Goal: Task Accomplishment & Management: Complete application form

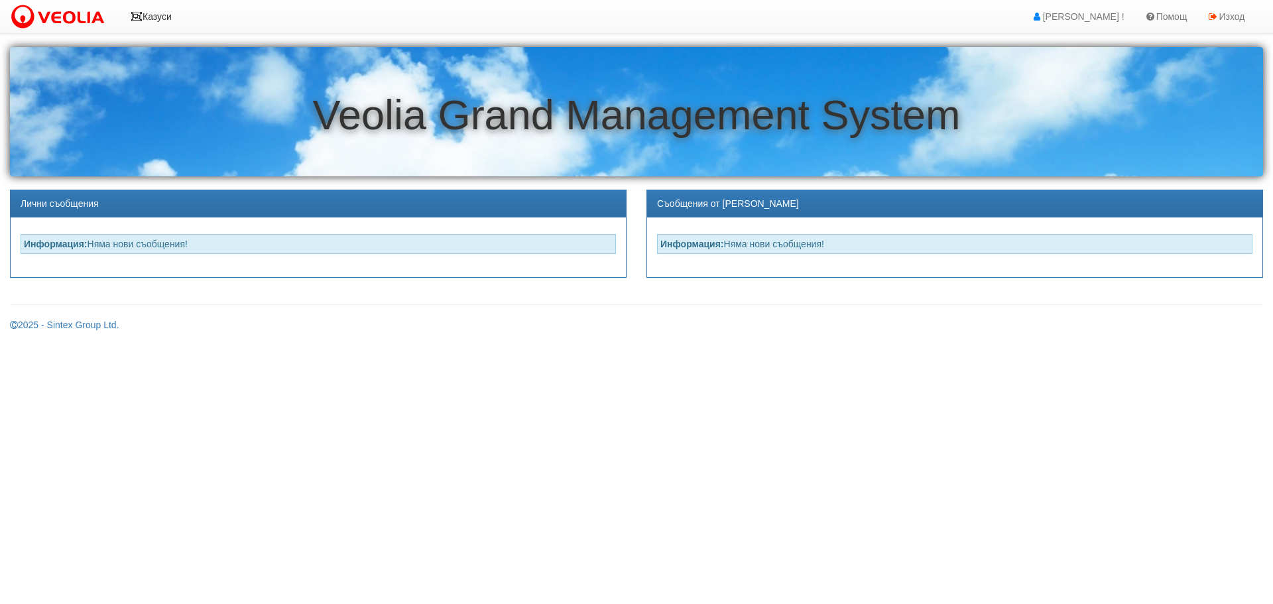
click at [137, 11] on link "Казуси" at bounding box center [151, 16] width 61 height 33
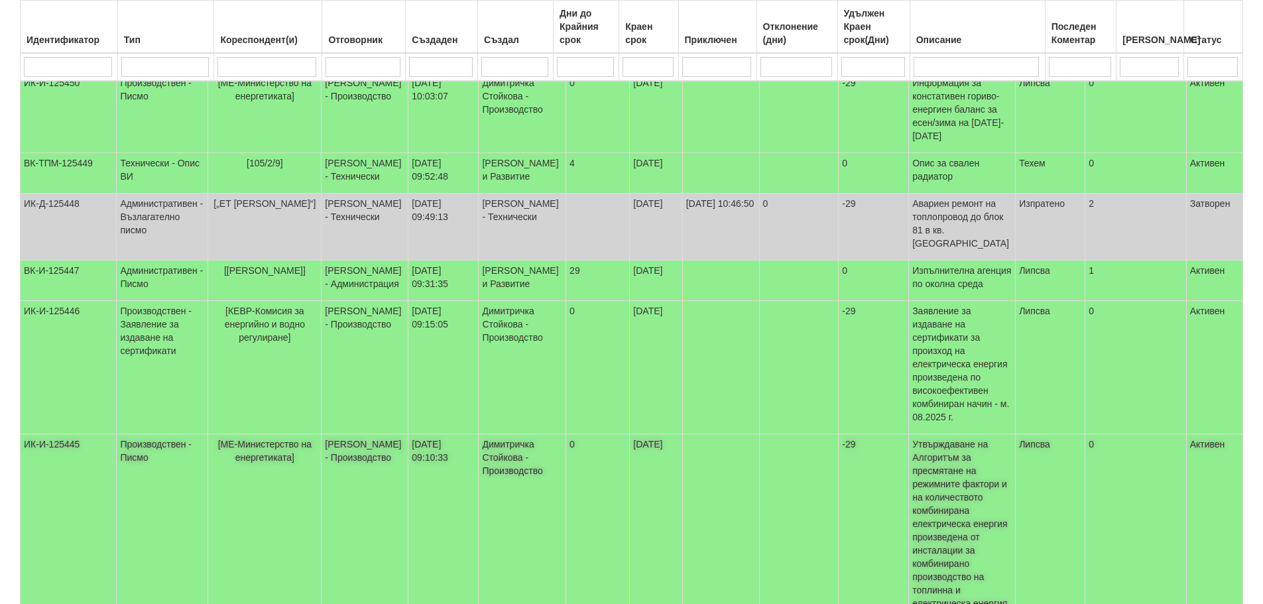
scroll to position [332, 0]
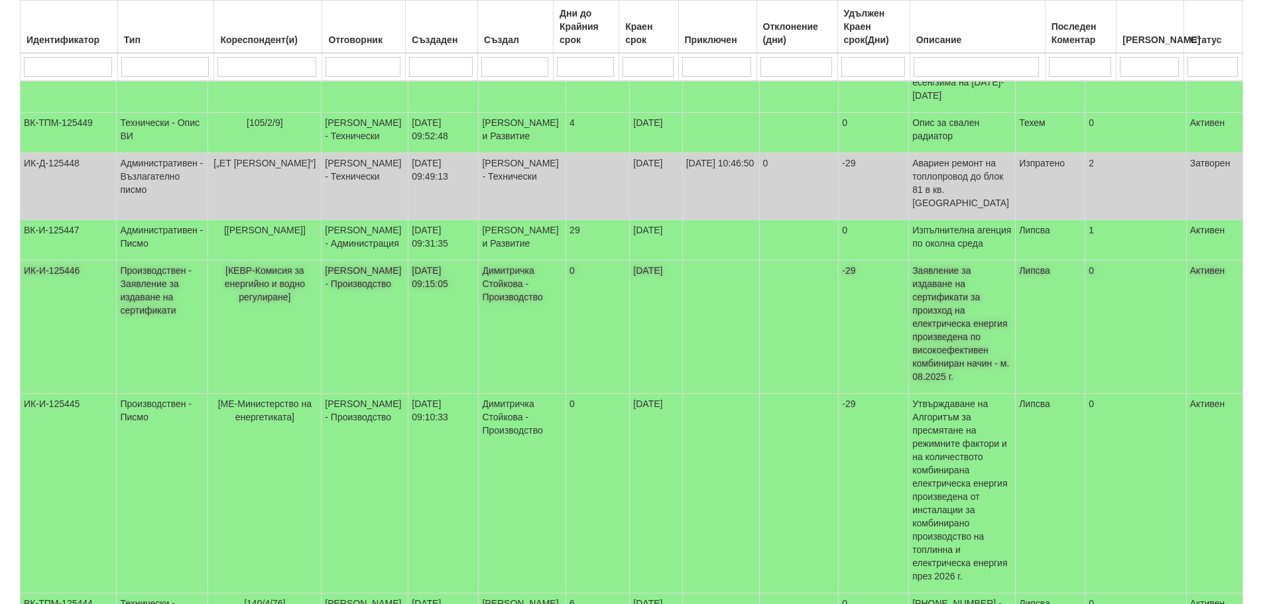
click at [50, 284] on td "ИК-И-125446" at bounding box center [69, 327] width 96 height 133
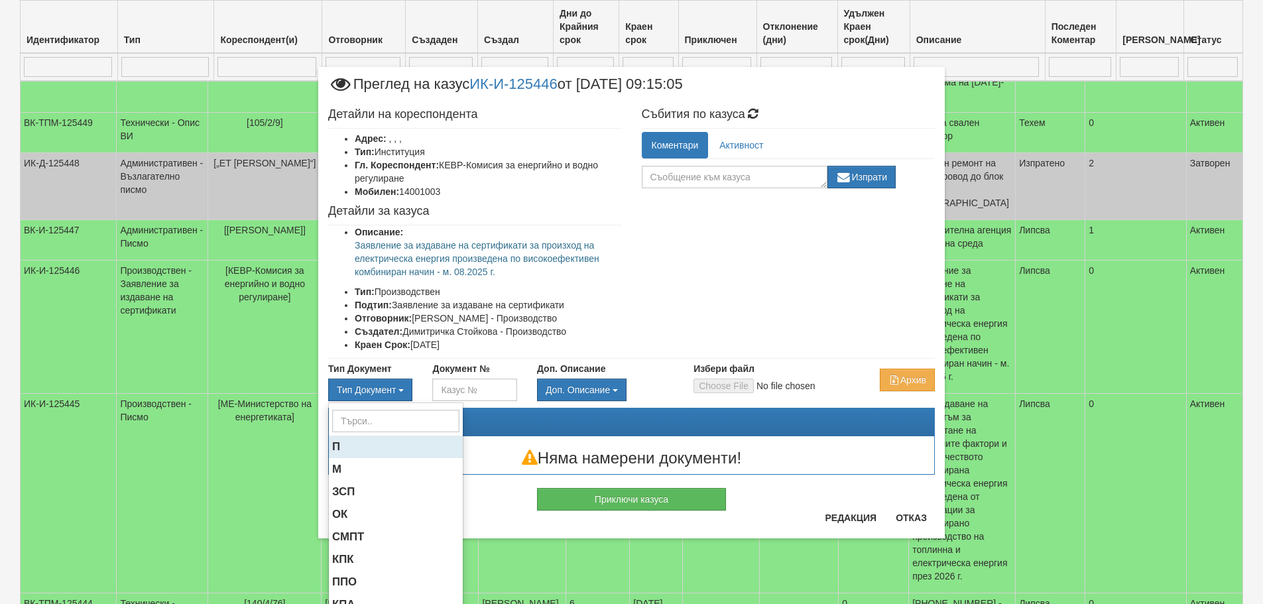
click at [332, 447] on span "П" at bounding box center [336, 446] width 8 height 13
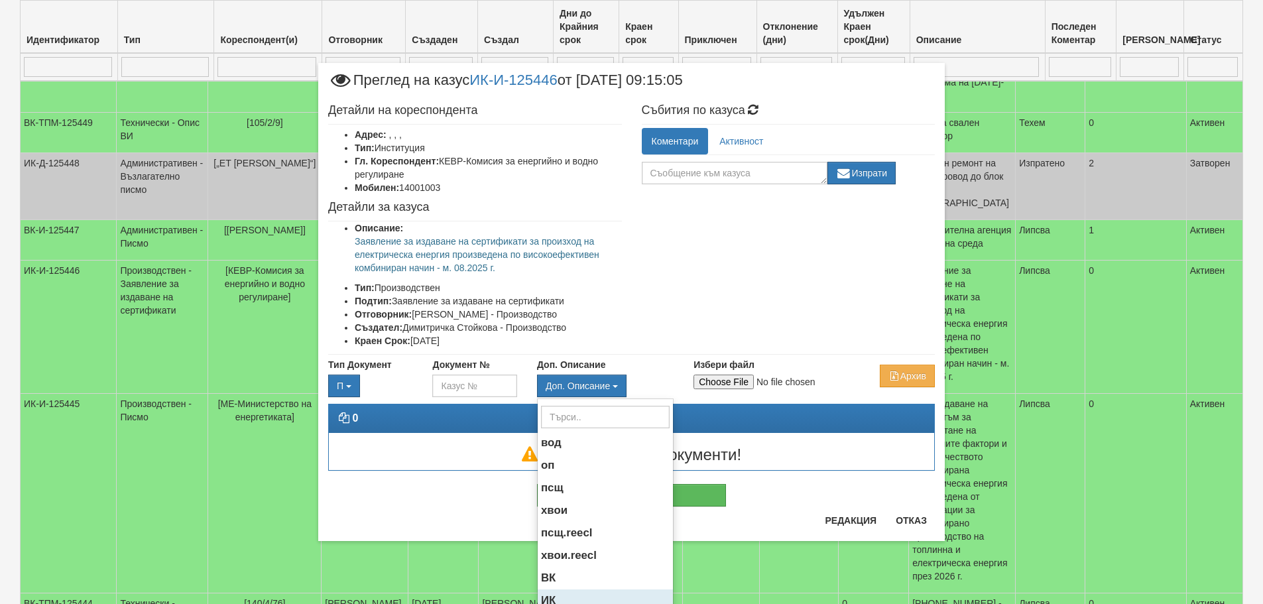
click at [544, 600] on span "ИК" at bounding box center [548, 600] width 15 height 13
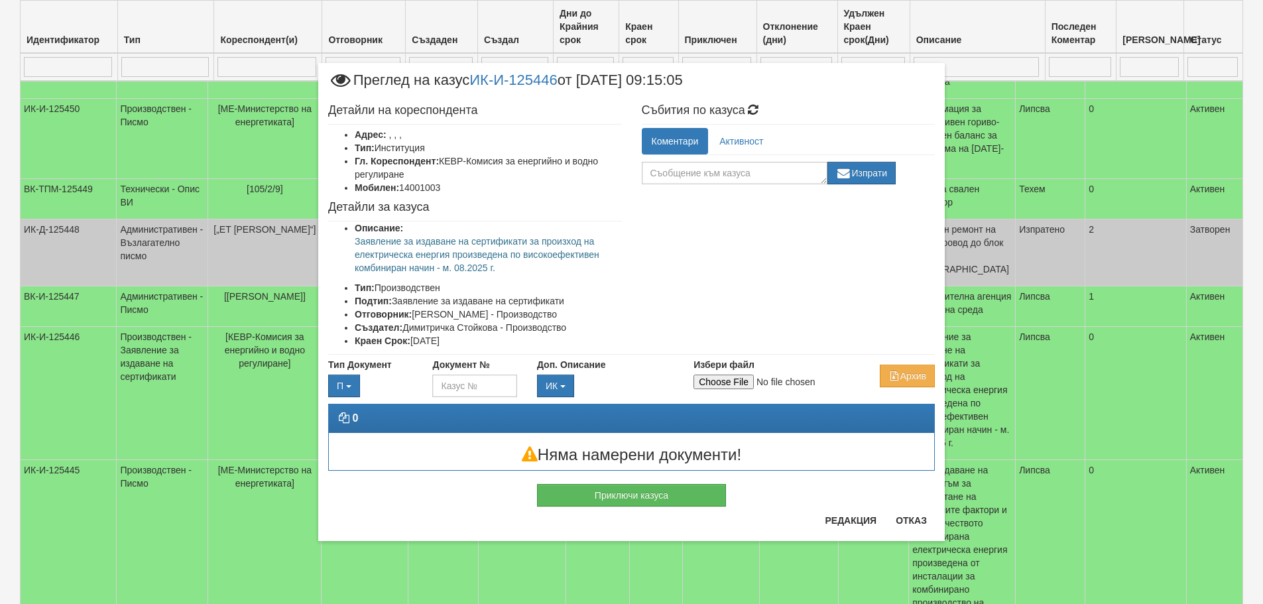
scroll to position [420, 0]
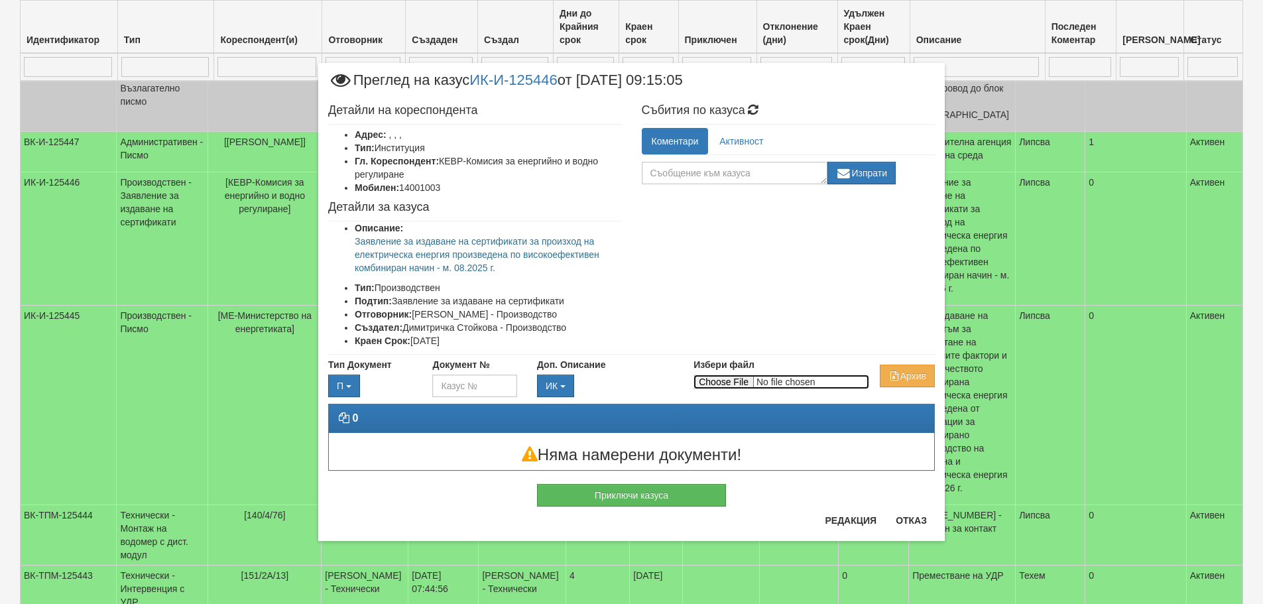
click at [726, 379] on input "Избери файл" at bounding box center [782, 382] width 176 height 15
type input "C:\fakepath\KEVR-IK-I-125446_10.09.2025.pdf"
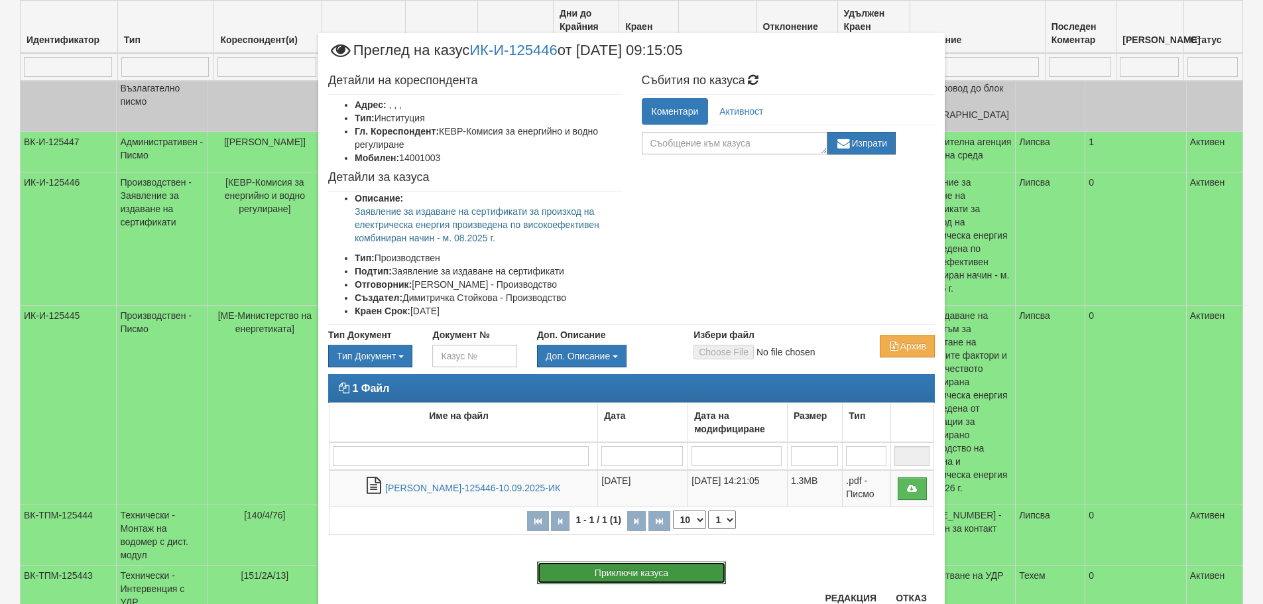
drag, startPoint x: 628, startPoint y: 571, endPoint x: 430, endPoint y: 566, distance: 198.4
click at [430, 566] on div "Приключи казуса" at bounding box center [631, 566] width 627 height 36
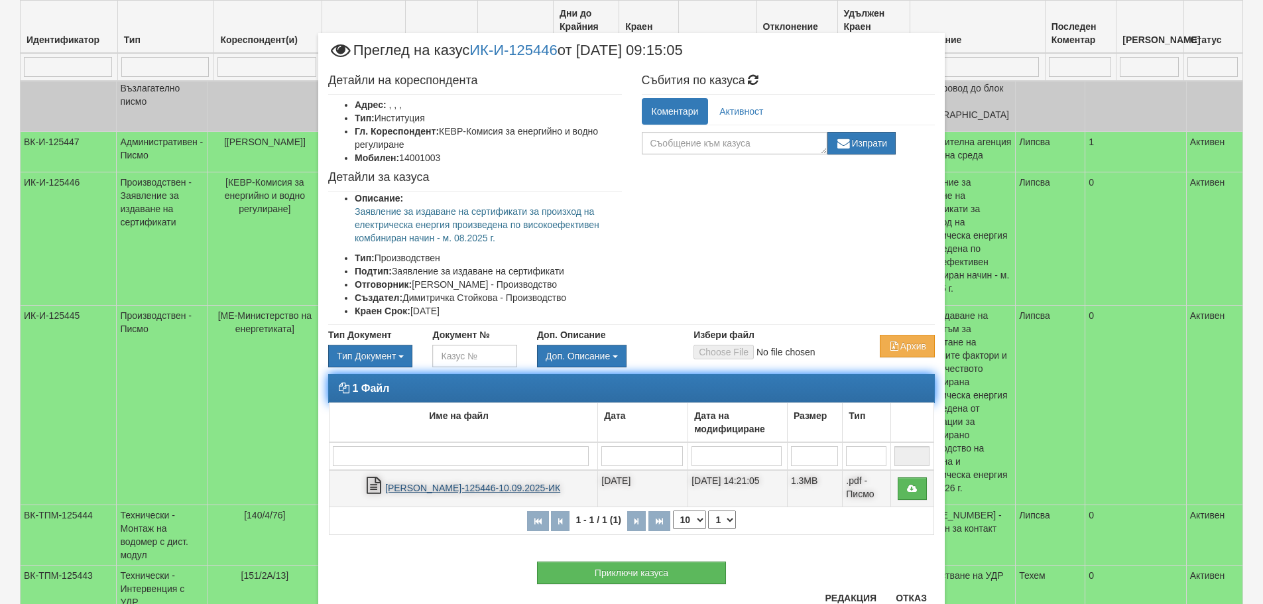
drag, startPoint x: 401, startPoint y: 485, endPoint x: 414, endPoint y: 485, distance: 13.3
click at [401, 485] on link "П-КЕВР-125446-10.09.2025-ИК" at bounding box center [472, 488] width 175 height 11
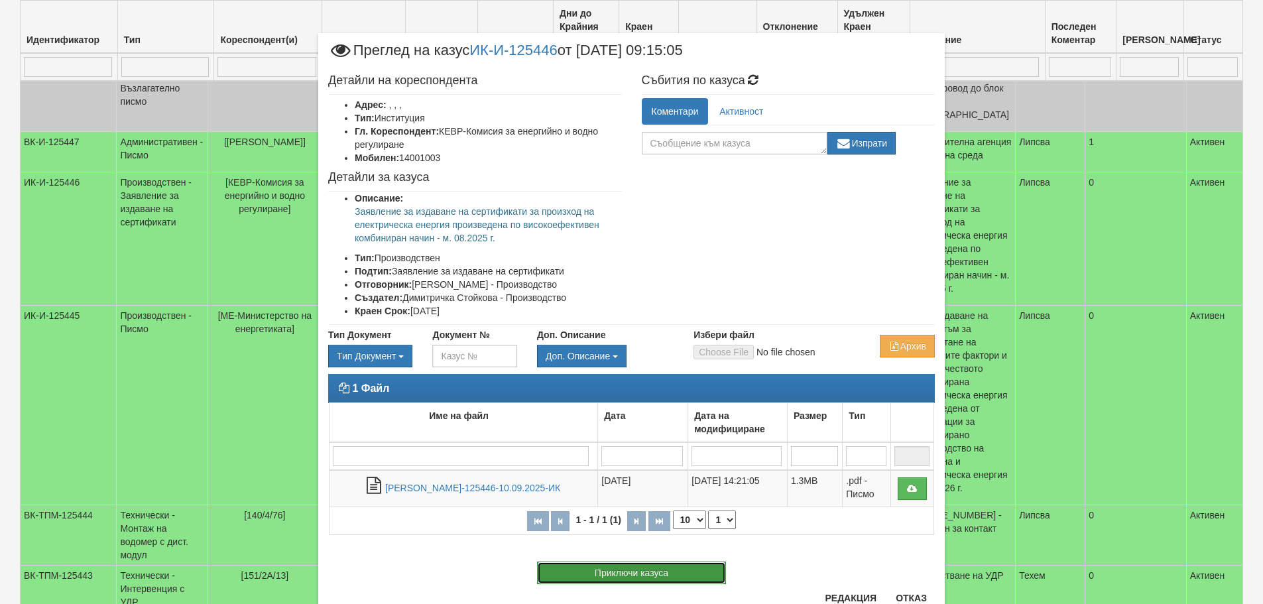
click at [627, 570] on button "Приключи казуса" at bounding box center [631, 573] width 189 height 23
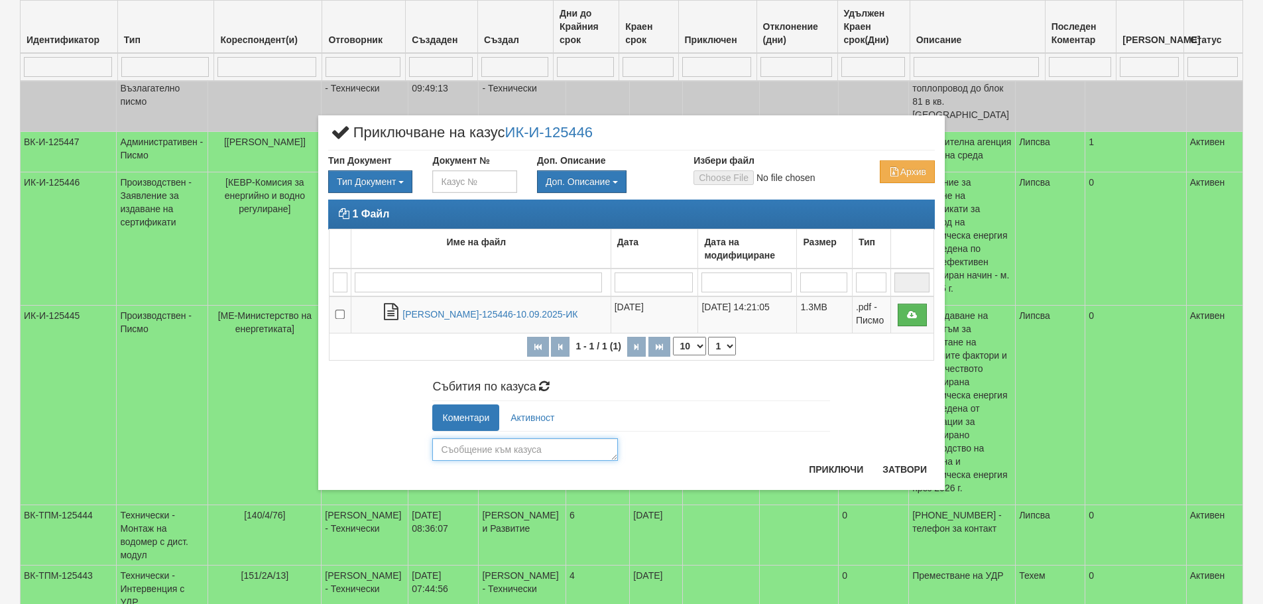
click at [455, 447] on textarea at bounding box center [525, 449] width 186 height 23
type textarea "Обработен и изпратен на имейл адрес."
click at [832, 464] on button "Приключи" at bounding box center [836, 469] width 70 height 21
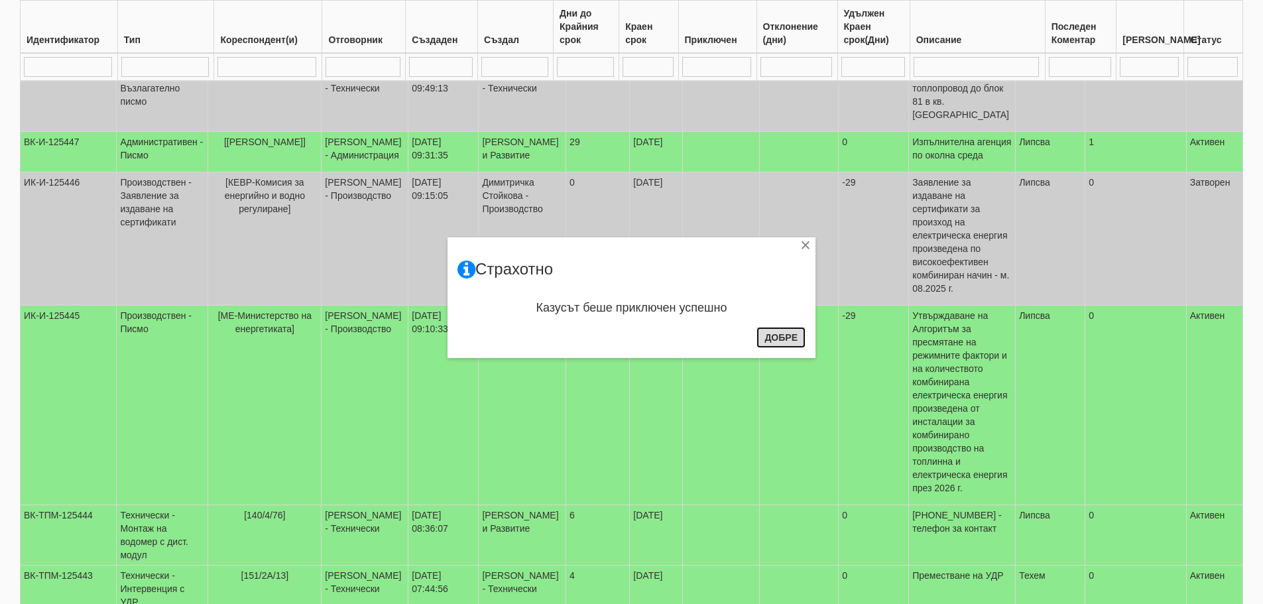
click at [786, 334] on button "Добре" at bounding box center [781, 337] width 49 height 21
